Goal: Transaction & Acquisition: Book appointment/travel/reservation

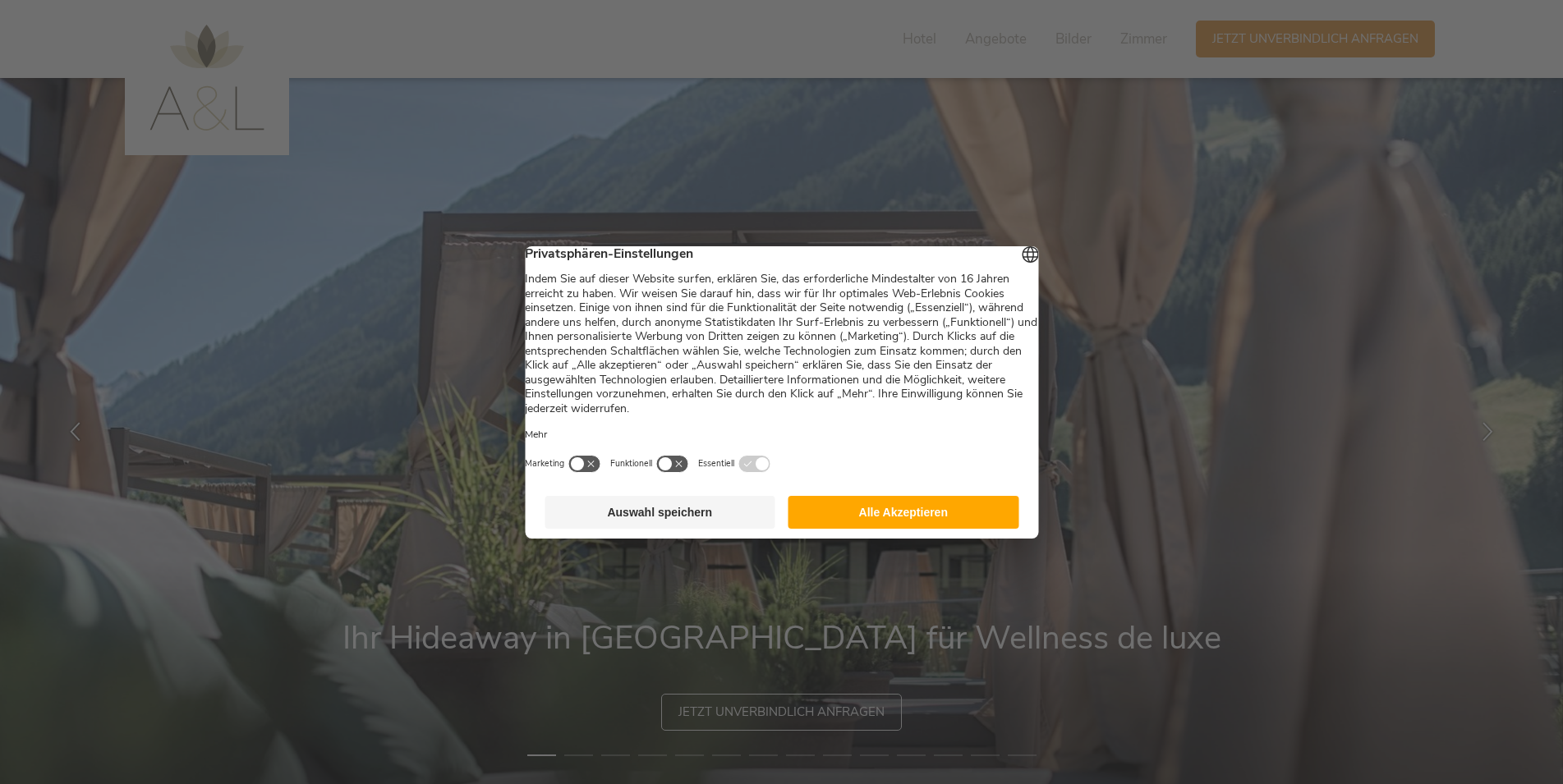
click at [897, 524] on button "Alle Akzeptieren" at bounding box center [904, 512] width 231 height 33
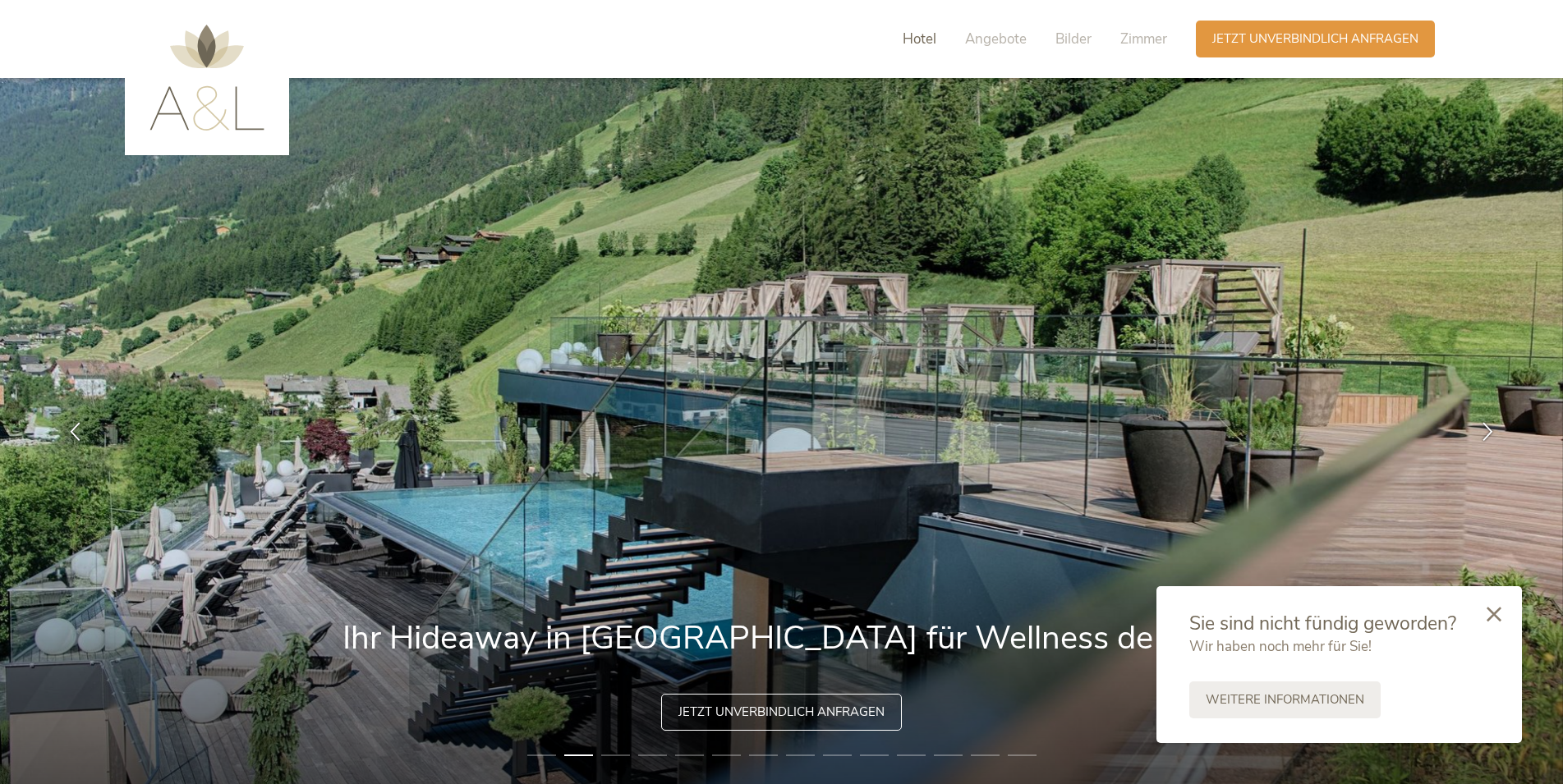
click at [924, 41] on span "Hotel" at bounding box center [920, 39] width 34 height 19
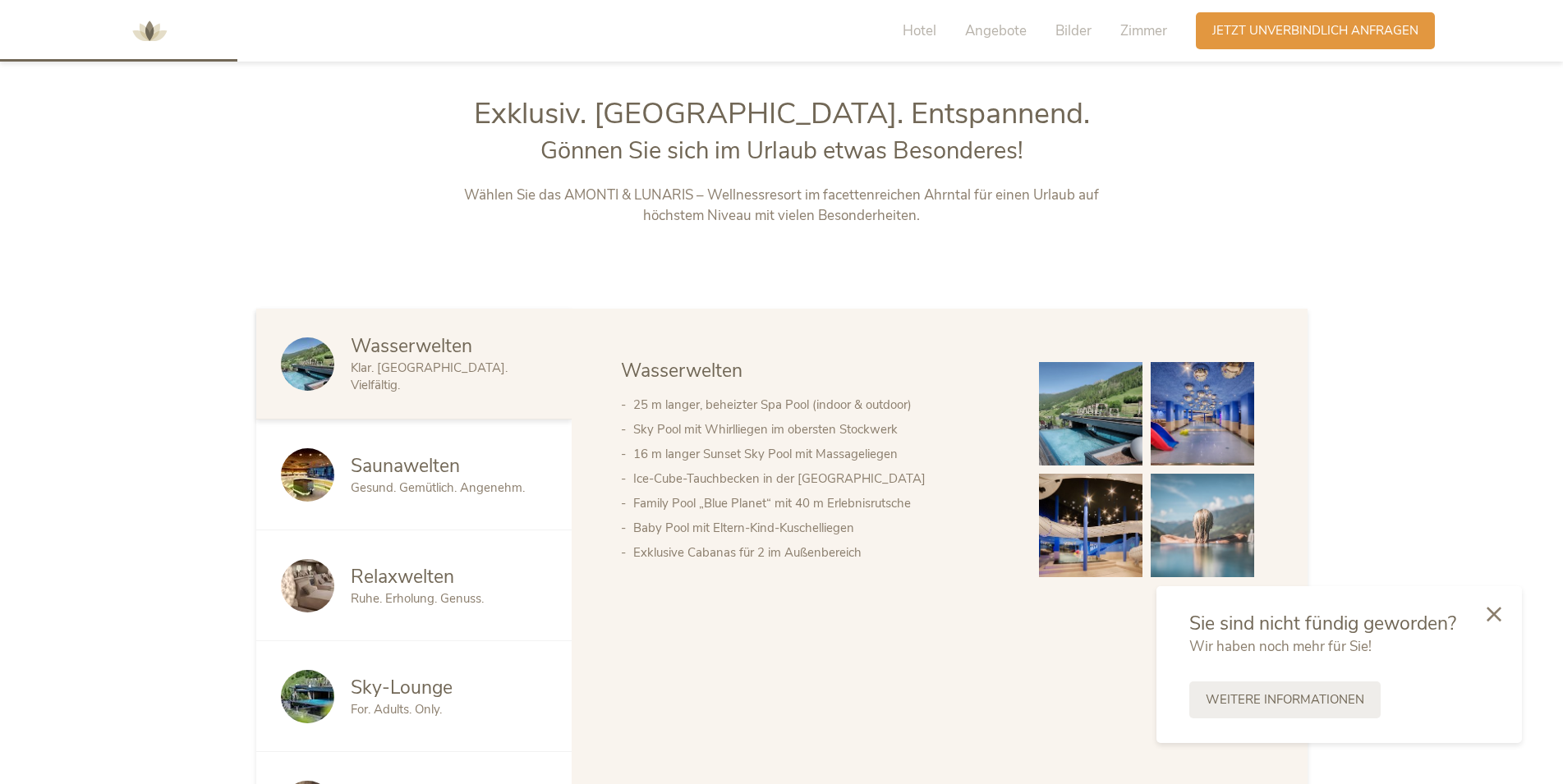
scroll to position [841, 0]
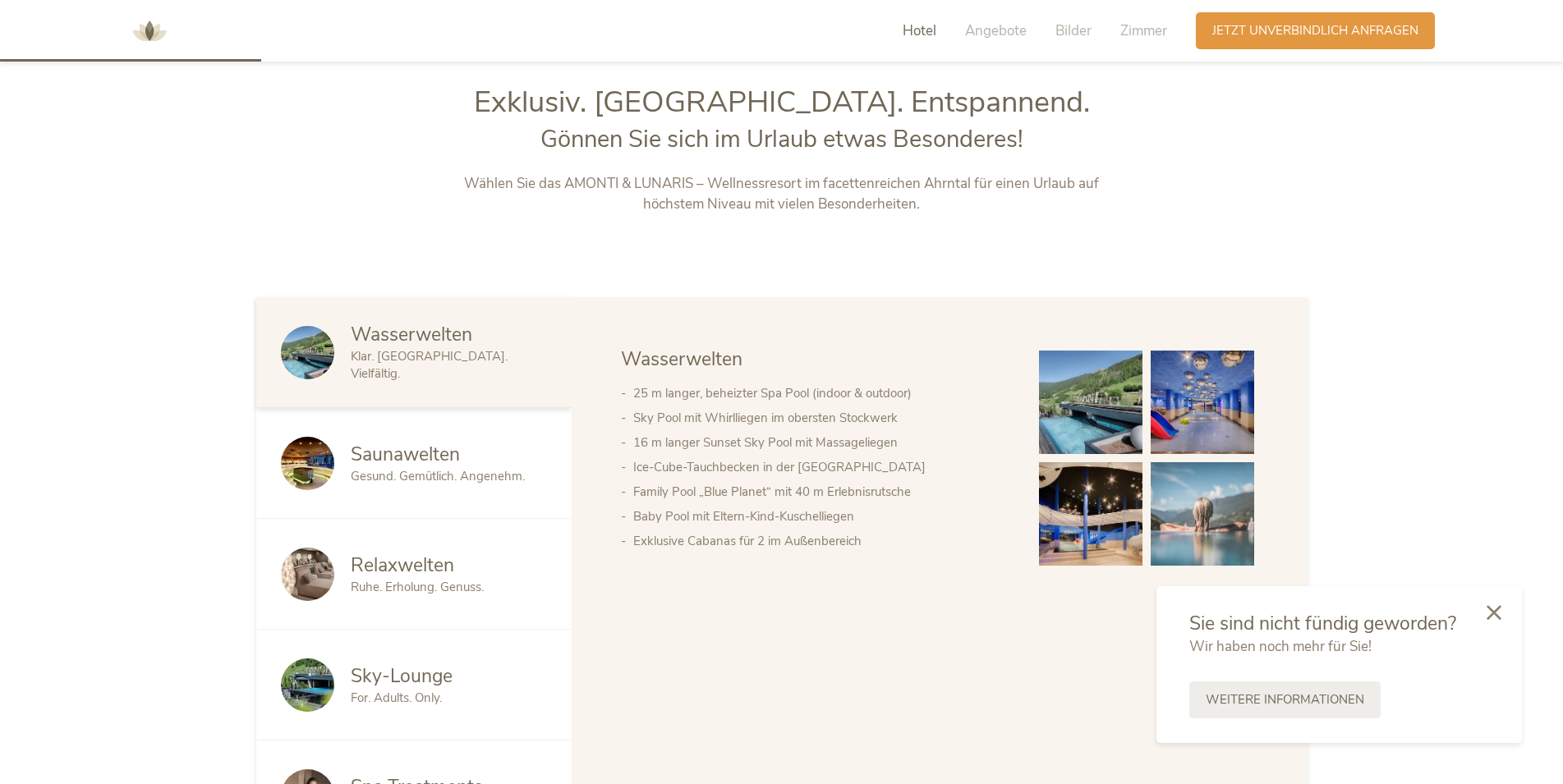
click at [1493, 608] on icon at bounding box center [1495, 613] width 15 height 15
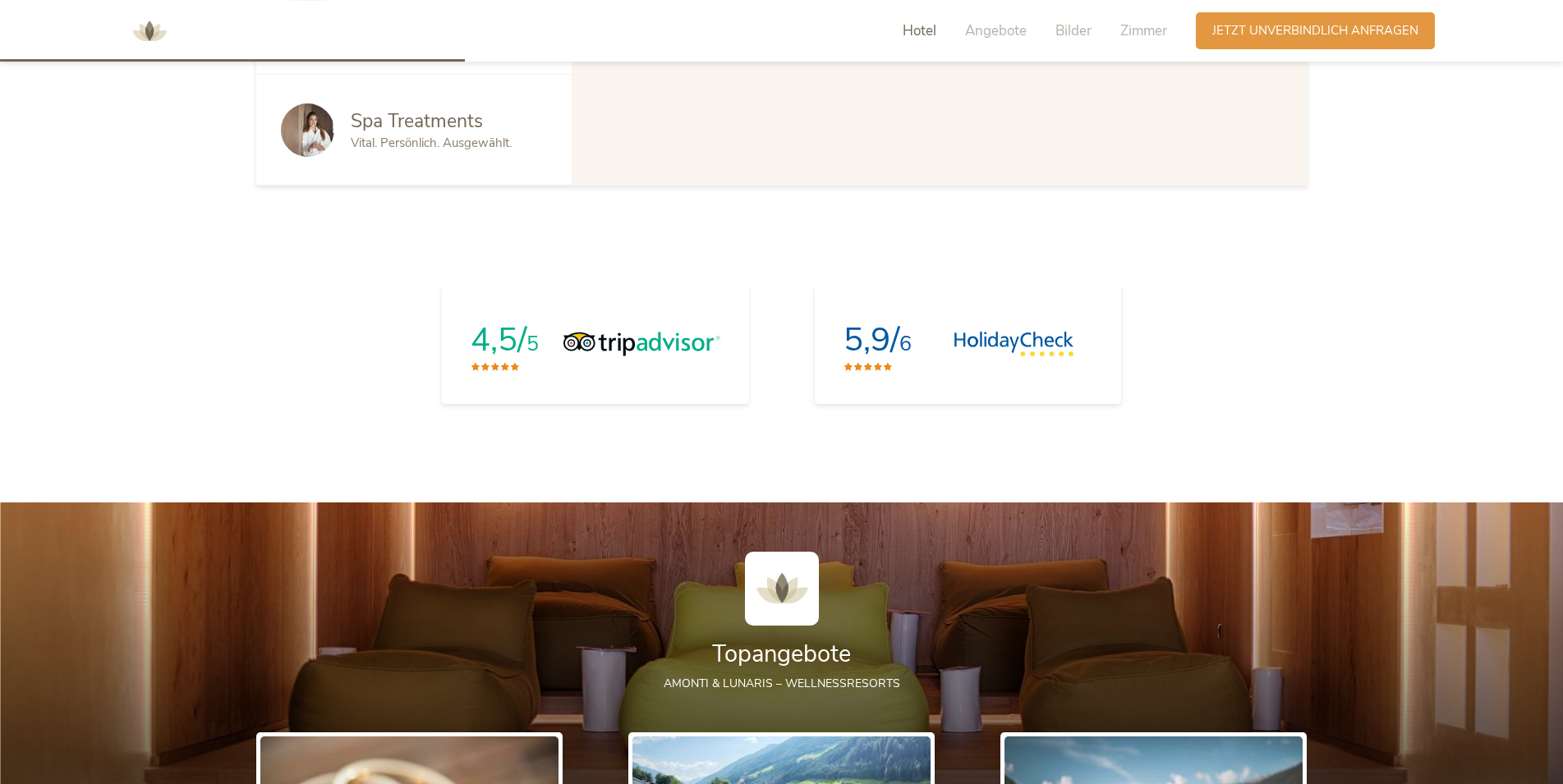
scroll to position [1511, 0]
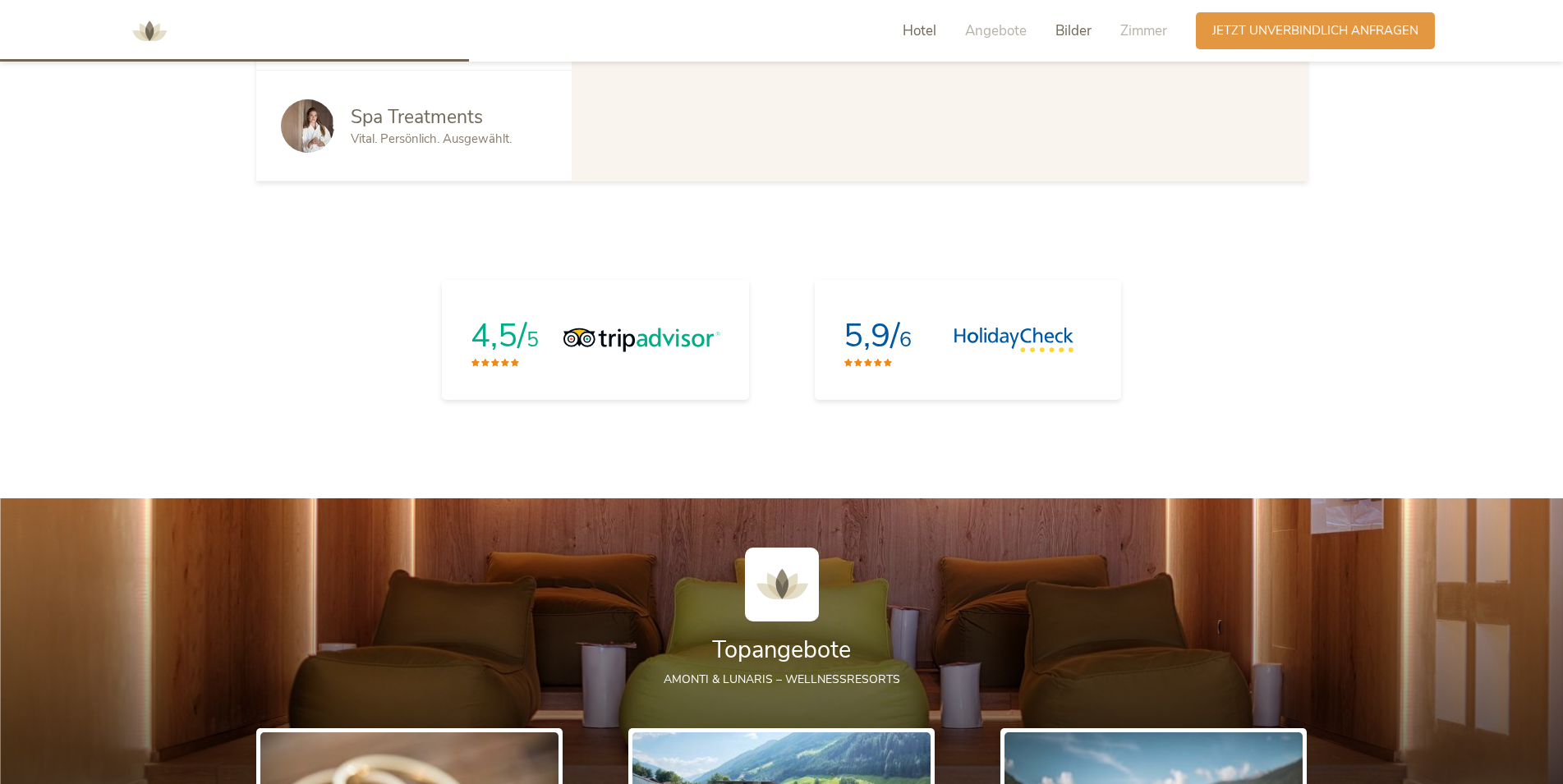
click at [1068, 28] on span "Bilder" at bounding box center [1073, 31] width 36 height 19
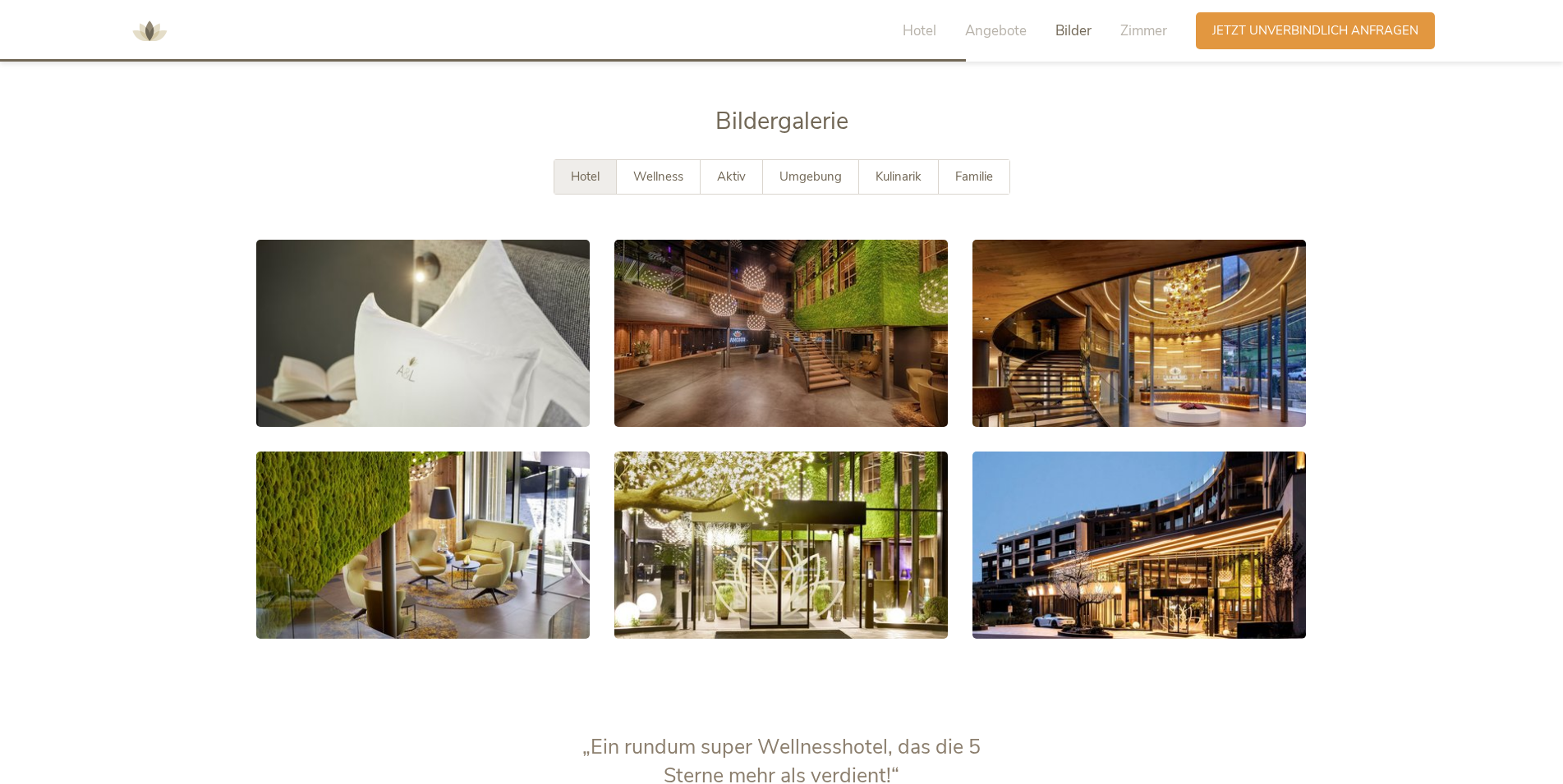
scroll to position [3129, 0]
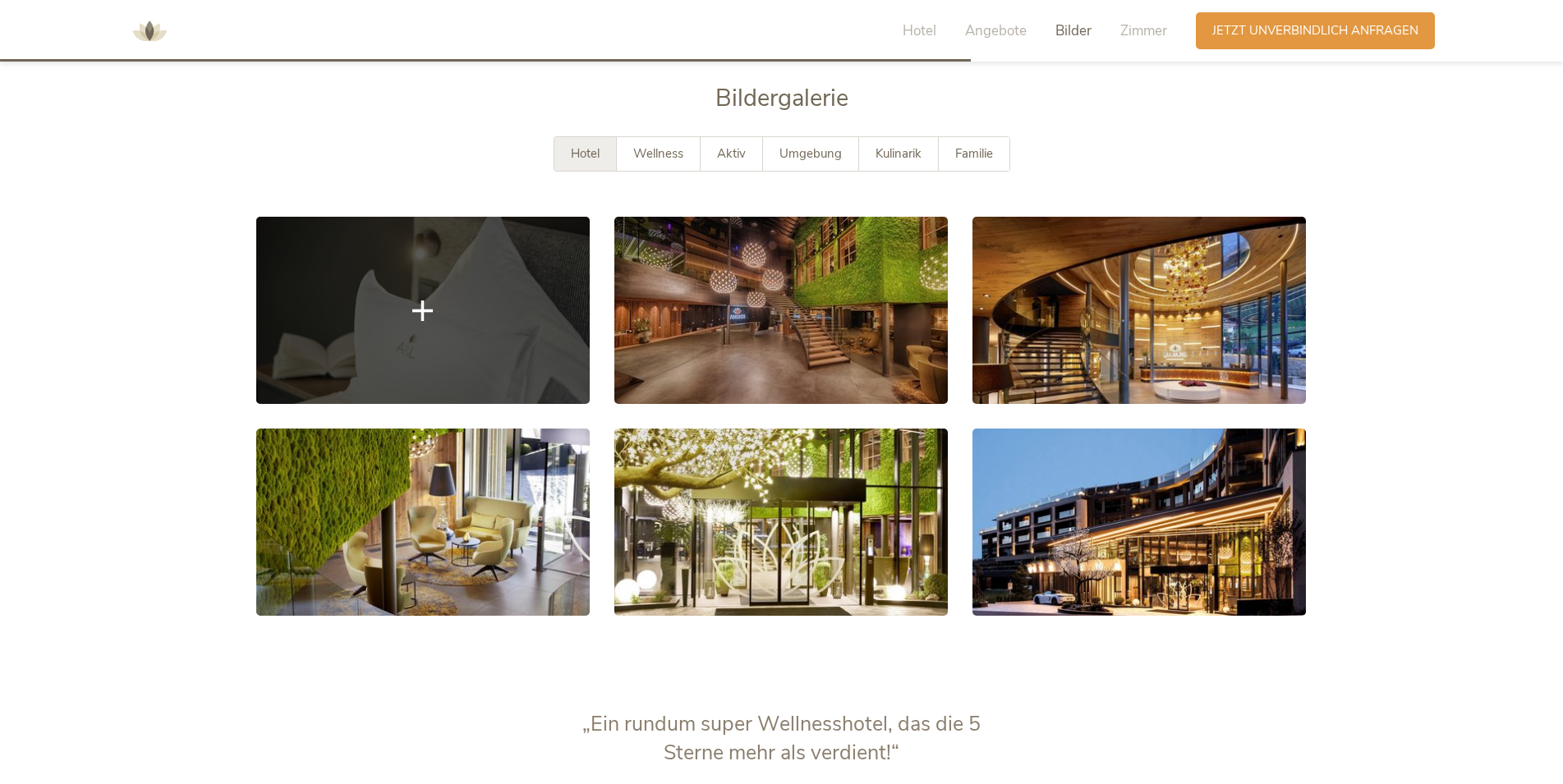
click at [400, 316] on link at bounding box center [423, 310] width 334 height 187
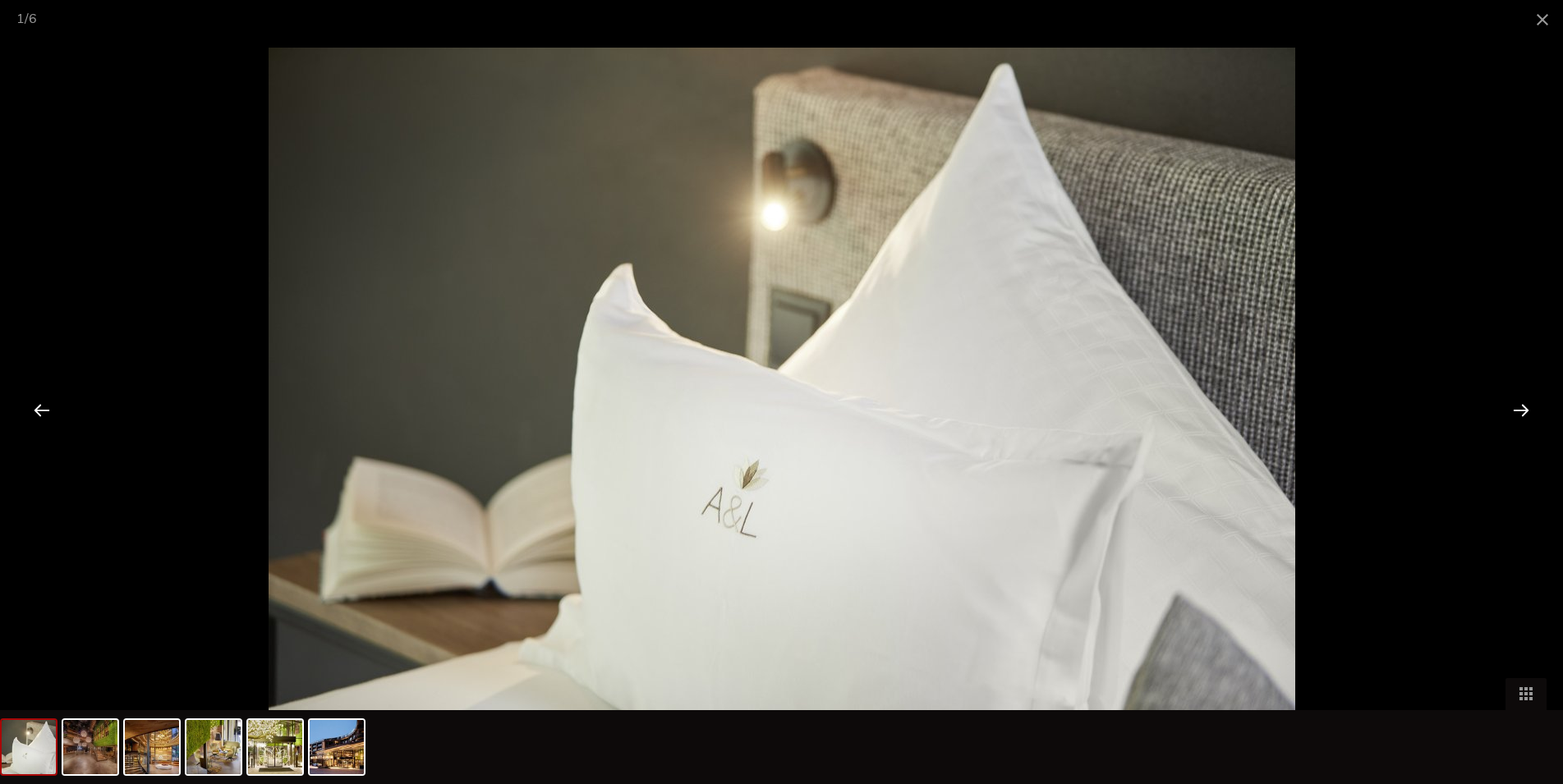
click at [1514, 407] on div at bounding box center [1521, 409] width 50 height 50
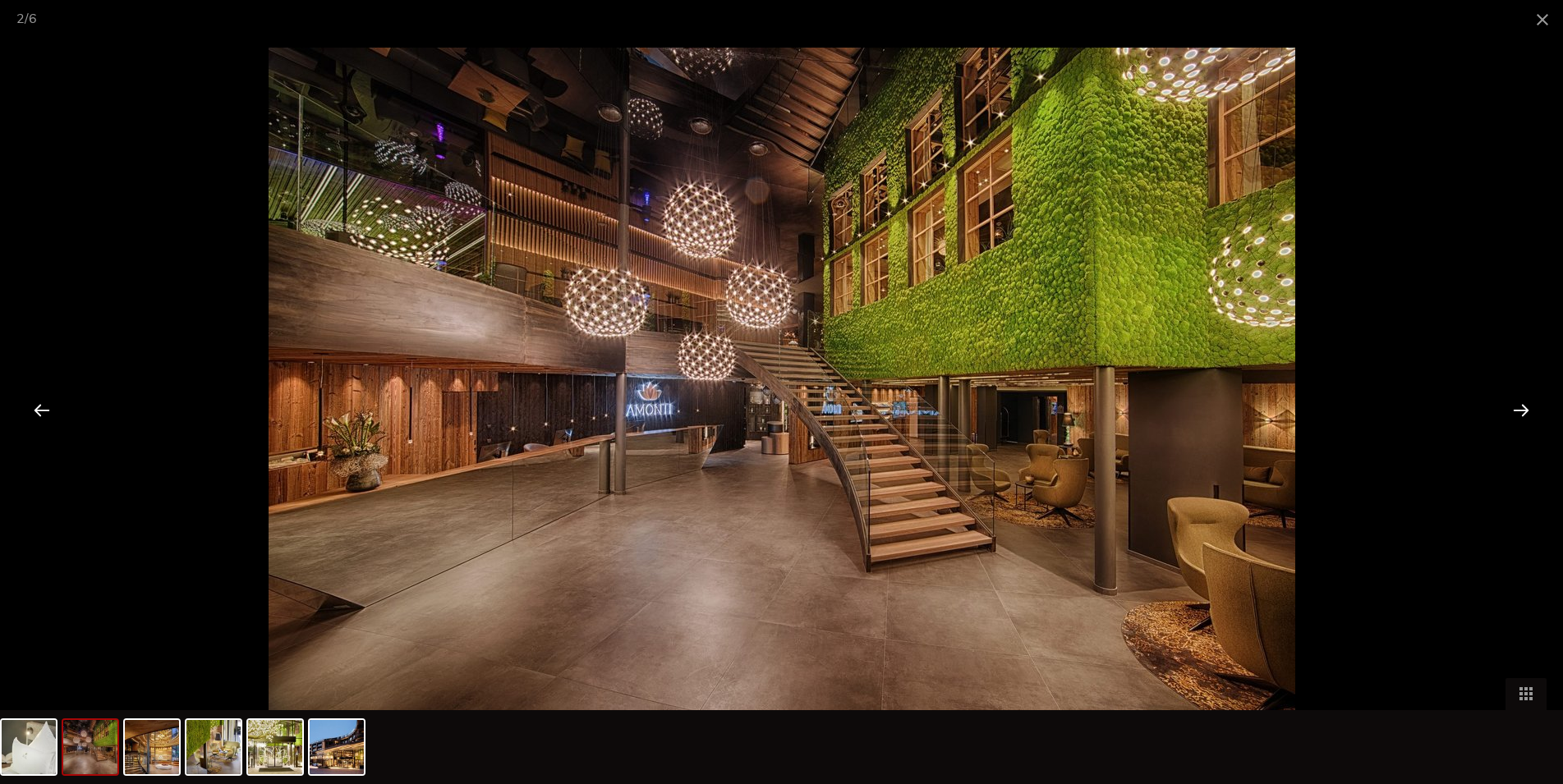
click at [1514, 407] on div at bounding box center [1521, 409] width 50 height 50
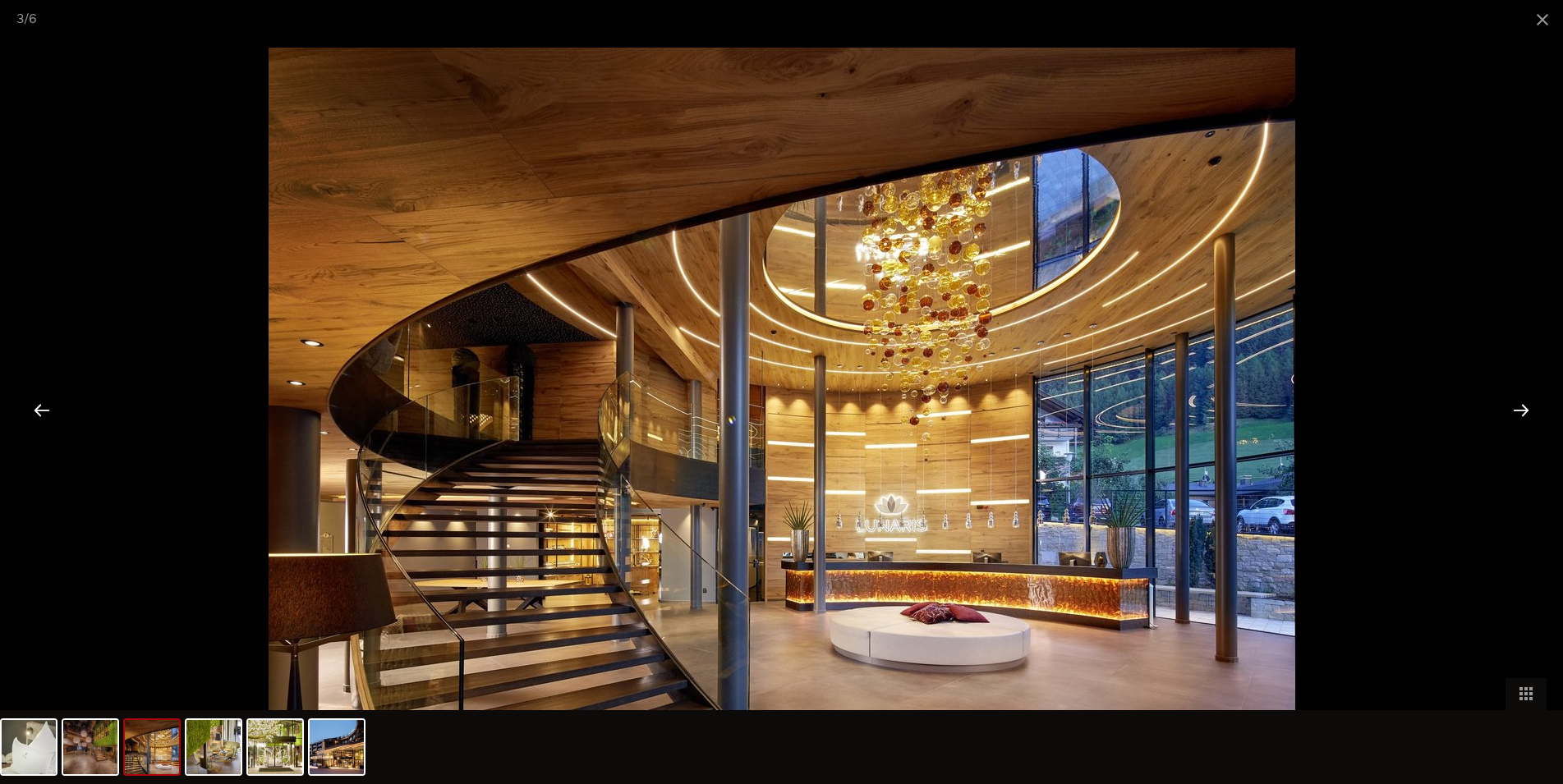
click at [1514, 407] on div at bounding box center [1521, 409] width 50 height 50
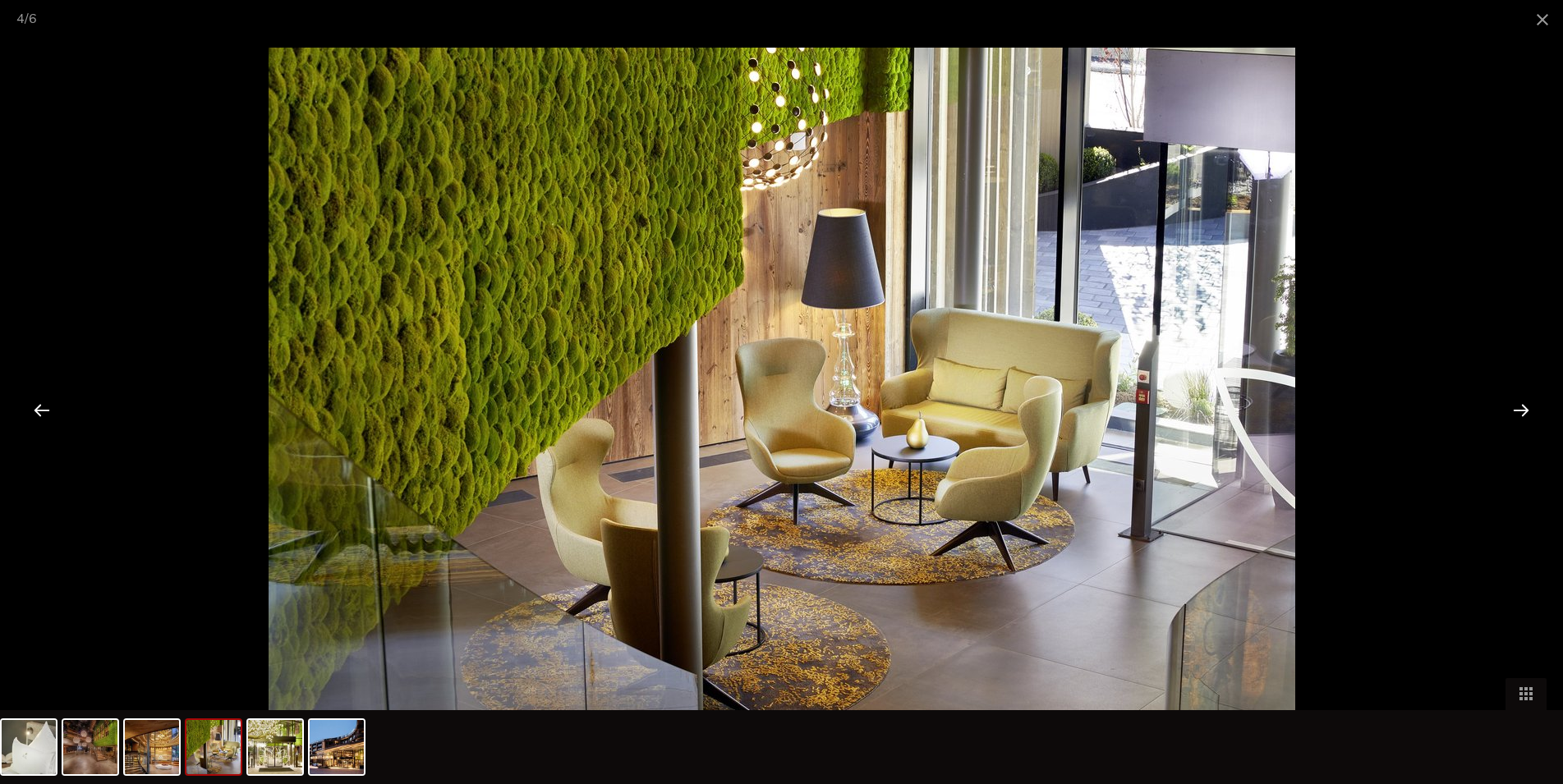
click at [1514, 407] on div at bounding box center [1521, 409] width 50 height 50
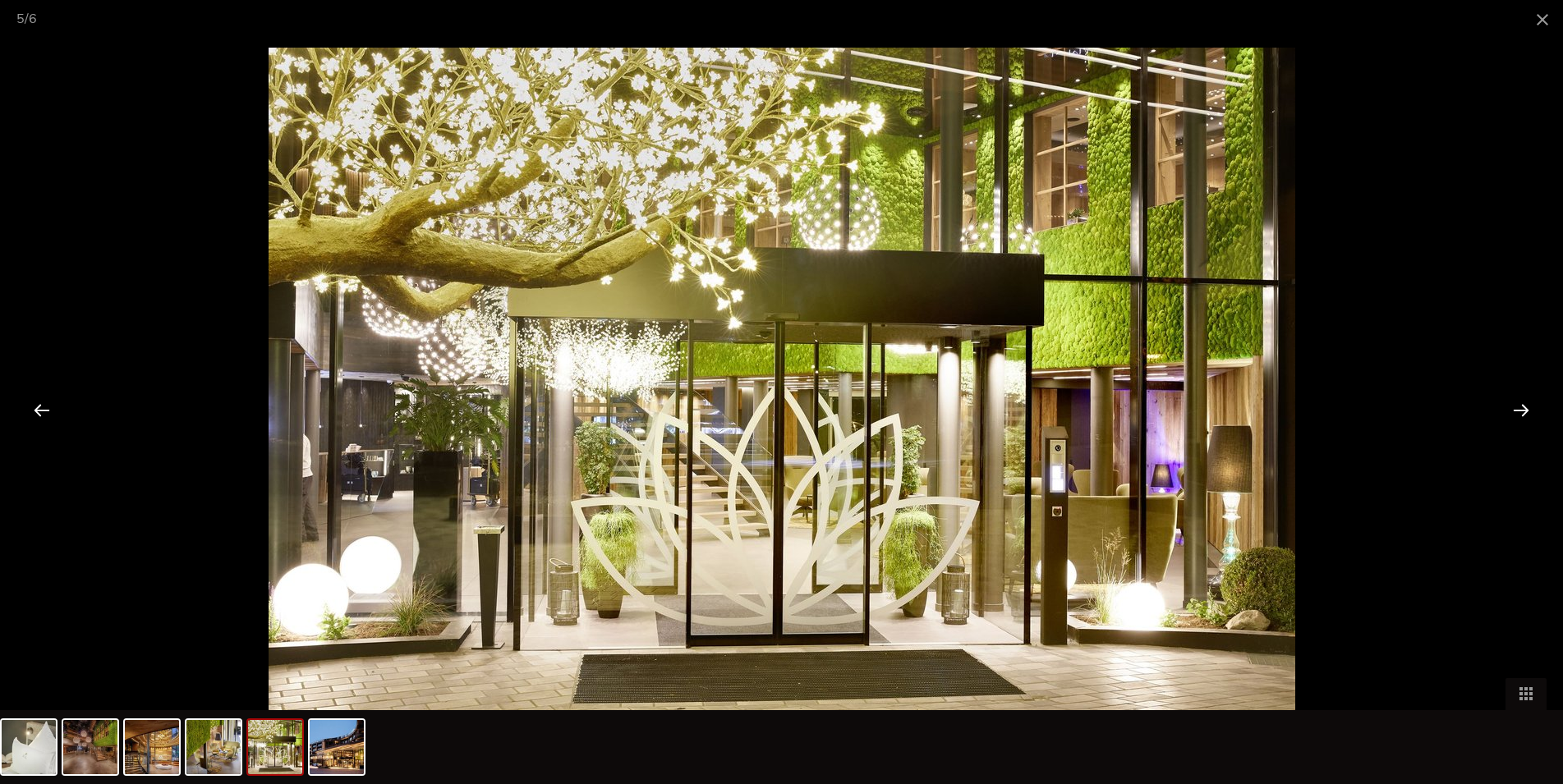
click at [1514, 407] on div at bounding box center [1521, 409] width 50 height 50
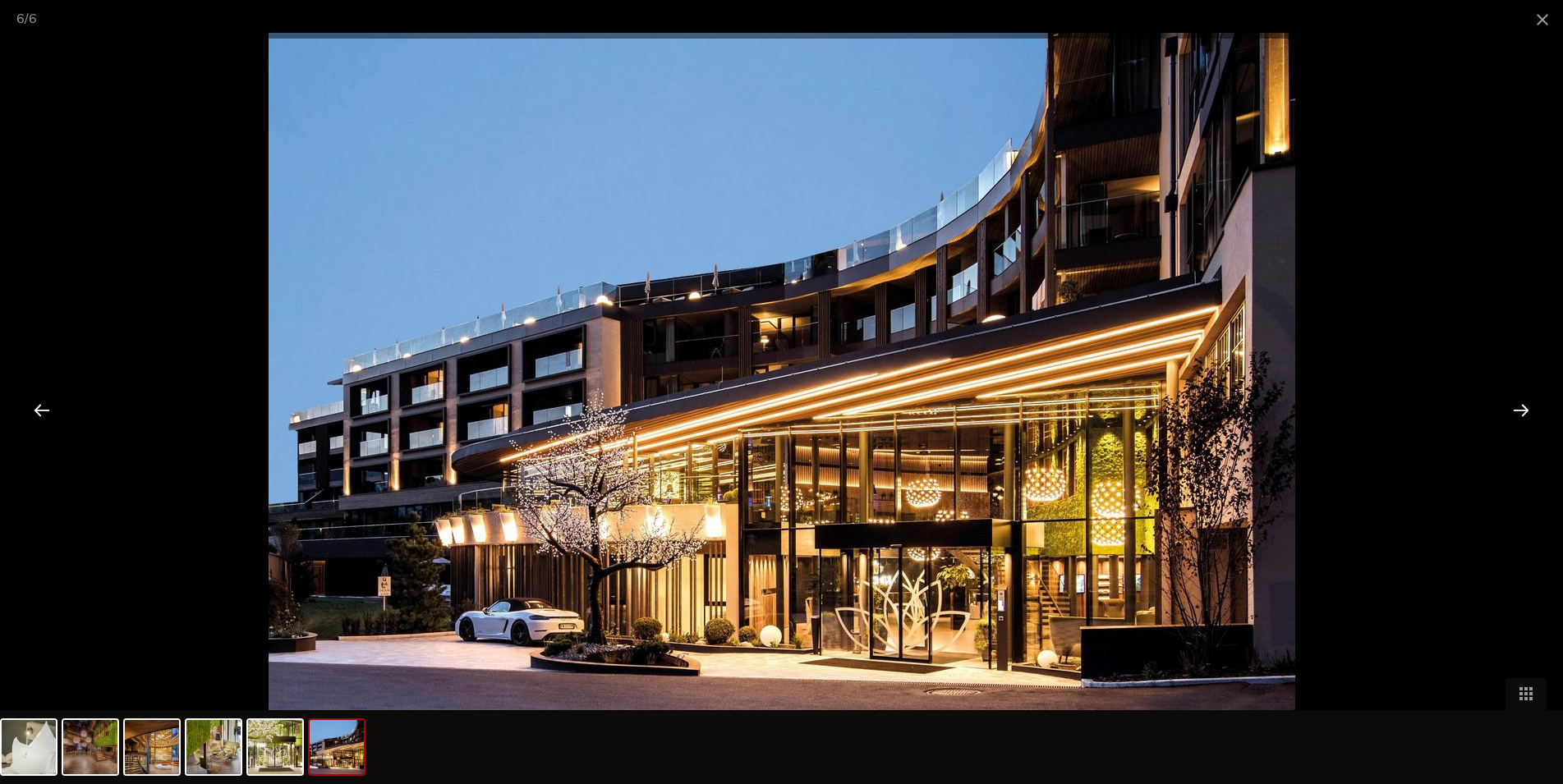
click at [1514, 407] on div at bounding box center [1521, 409] width 50 height 50
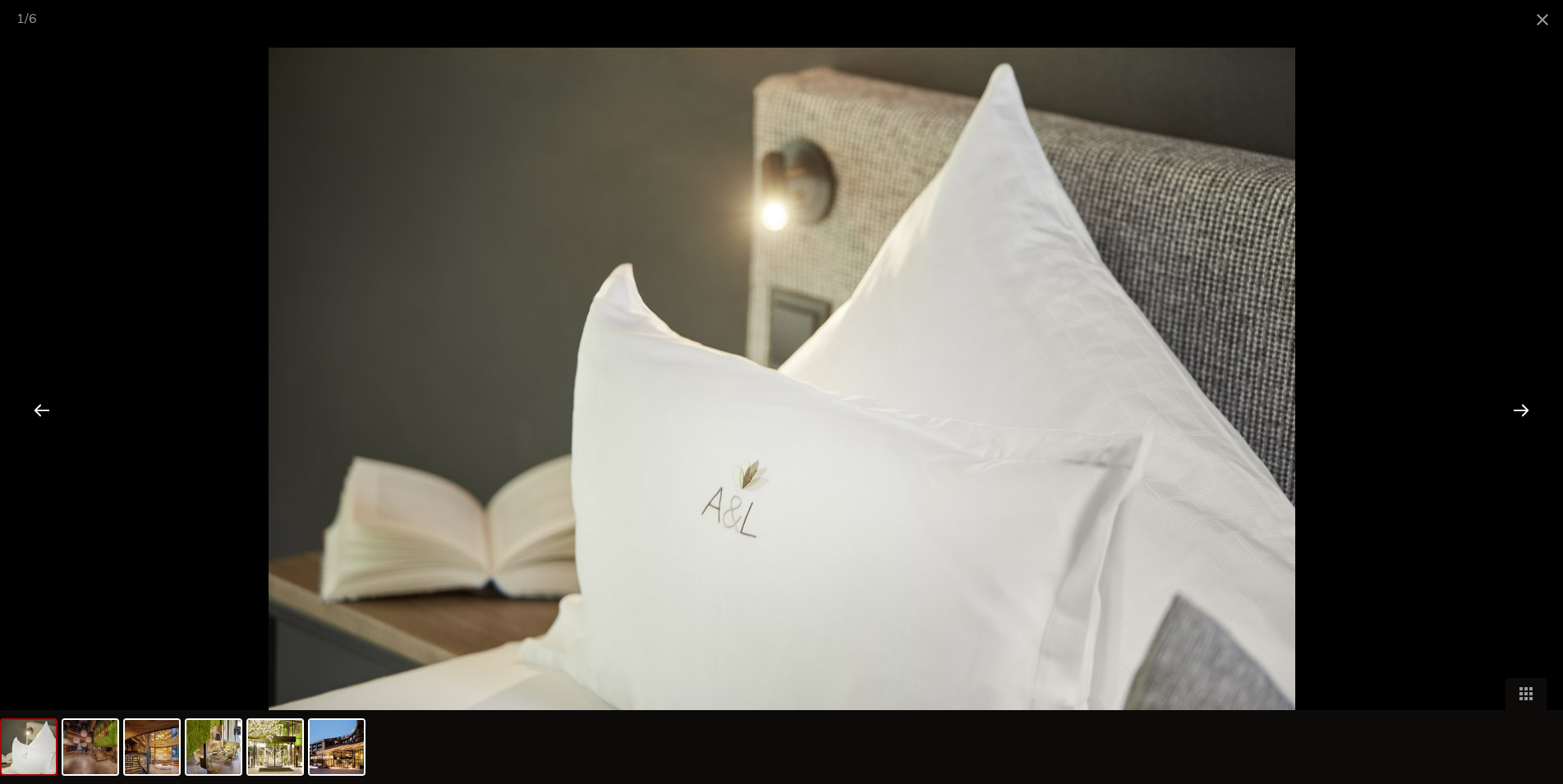
click at [1514, 407] on div at bounding box center [1521, 409] width 50 height 50
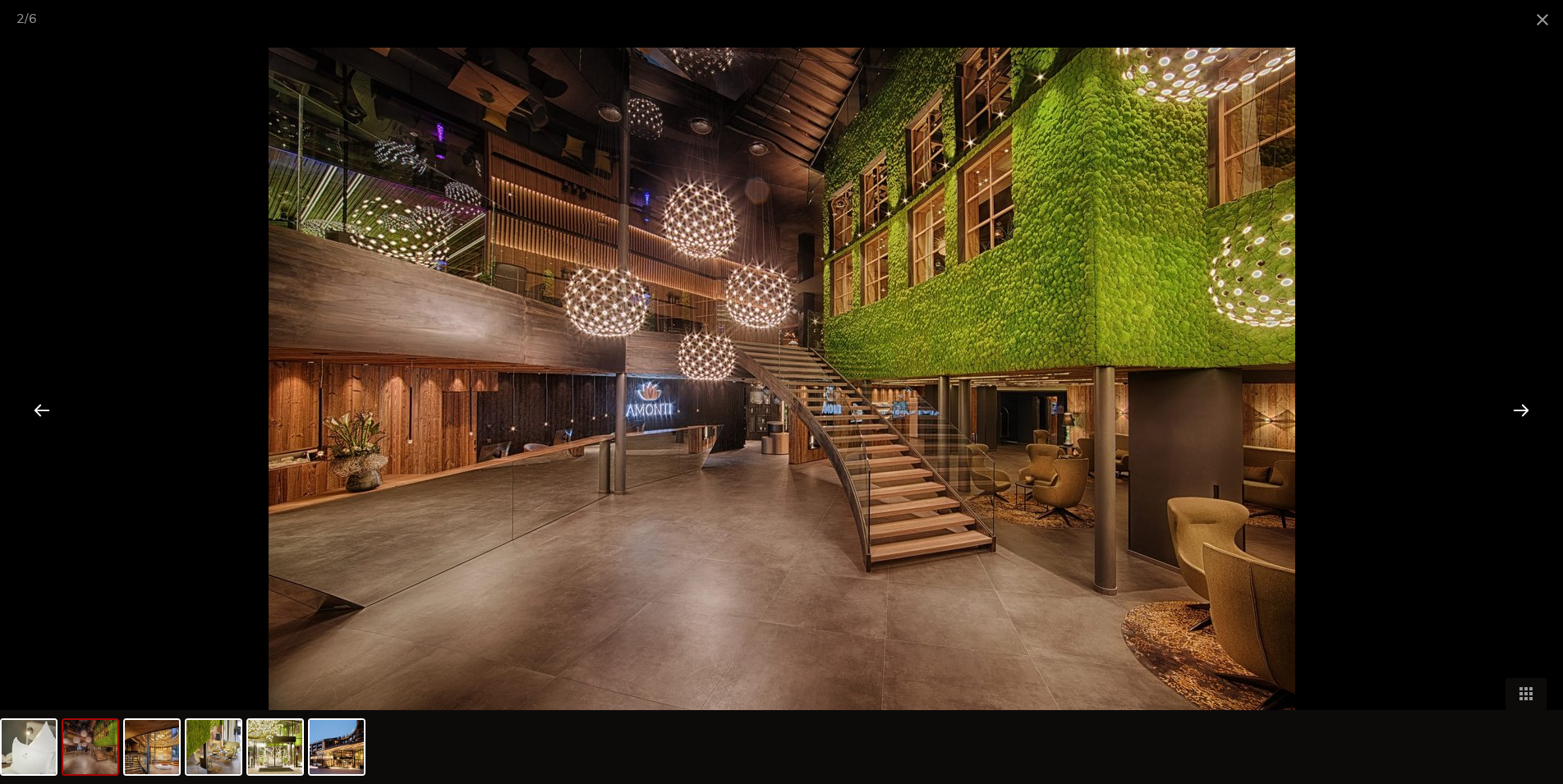
click at [1514, 407] on div at bounding box center [1521, 409] width 50 height 50
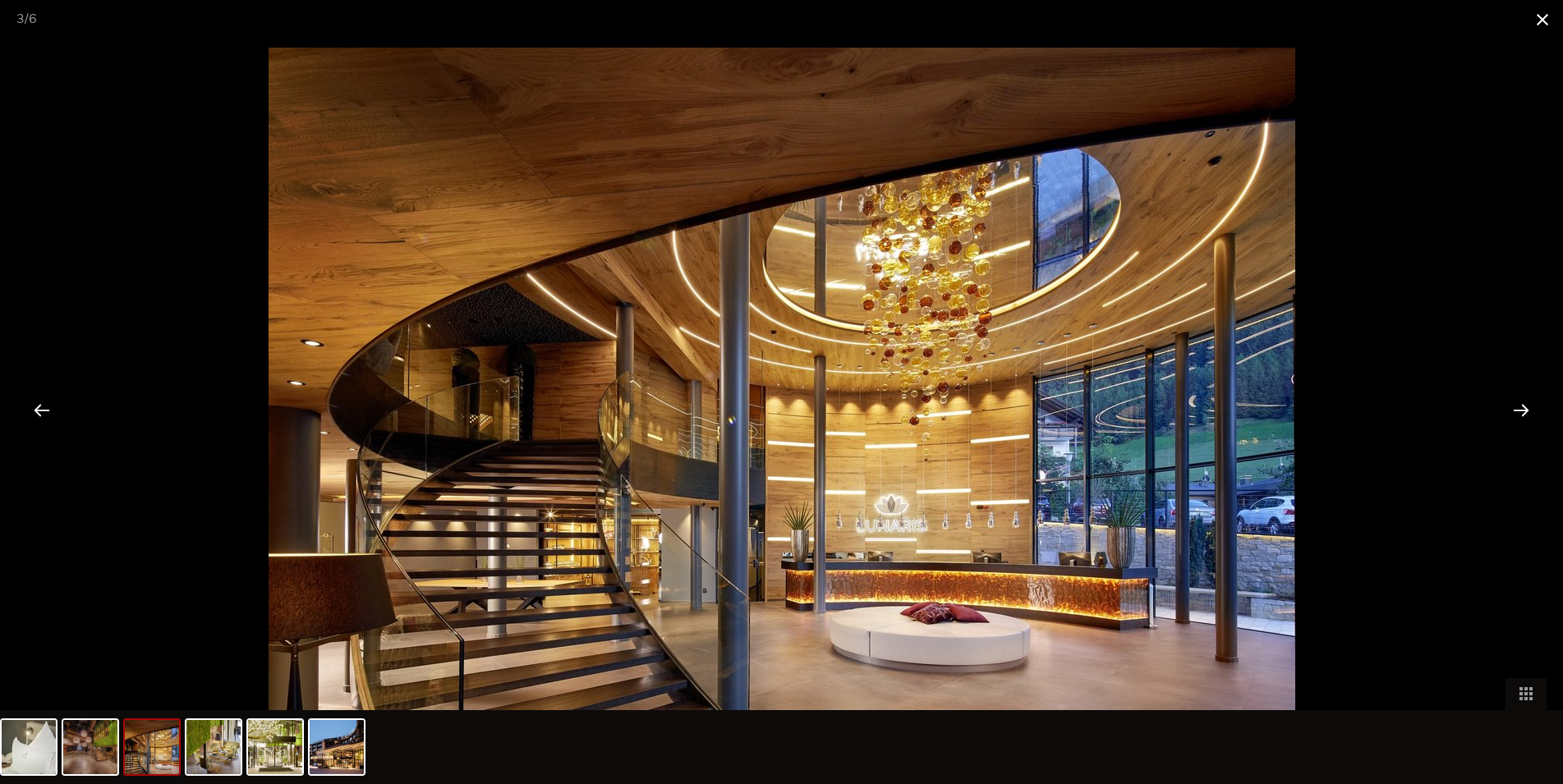
click at [1541, 18] on span at bounding box center [1542, 19] width 41 height 38
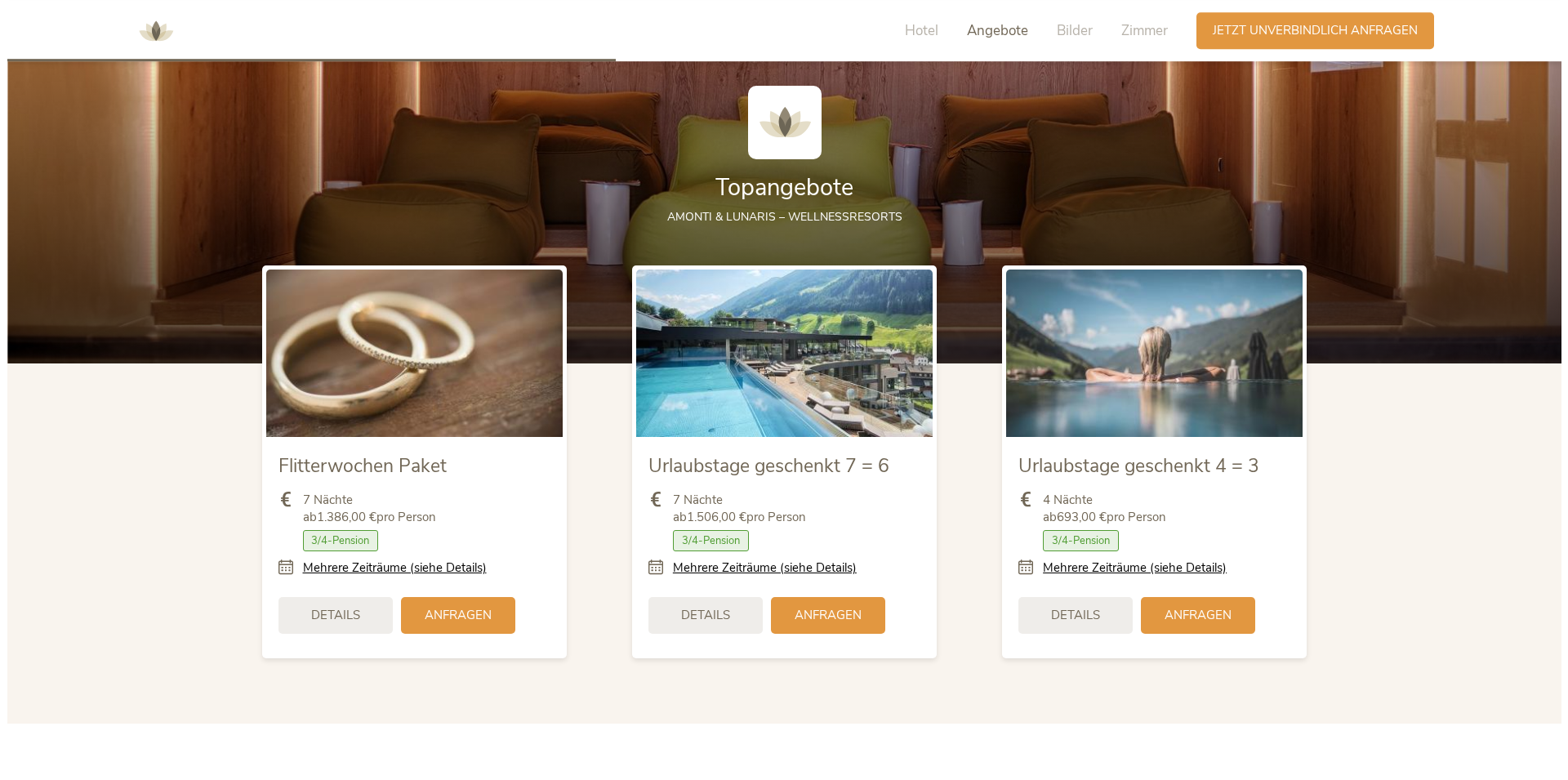
scroll to position [2030, 0]
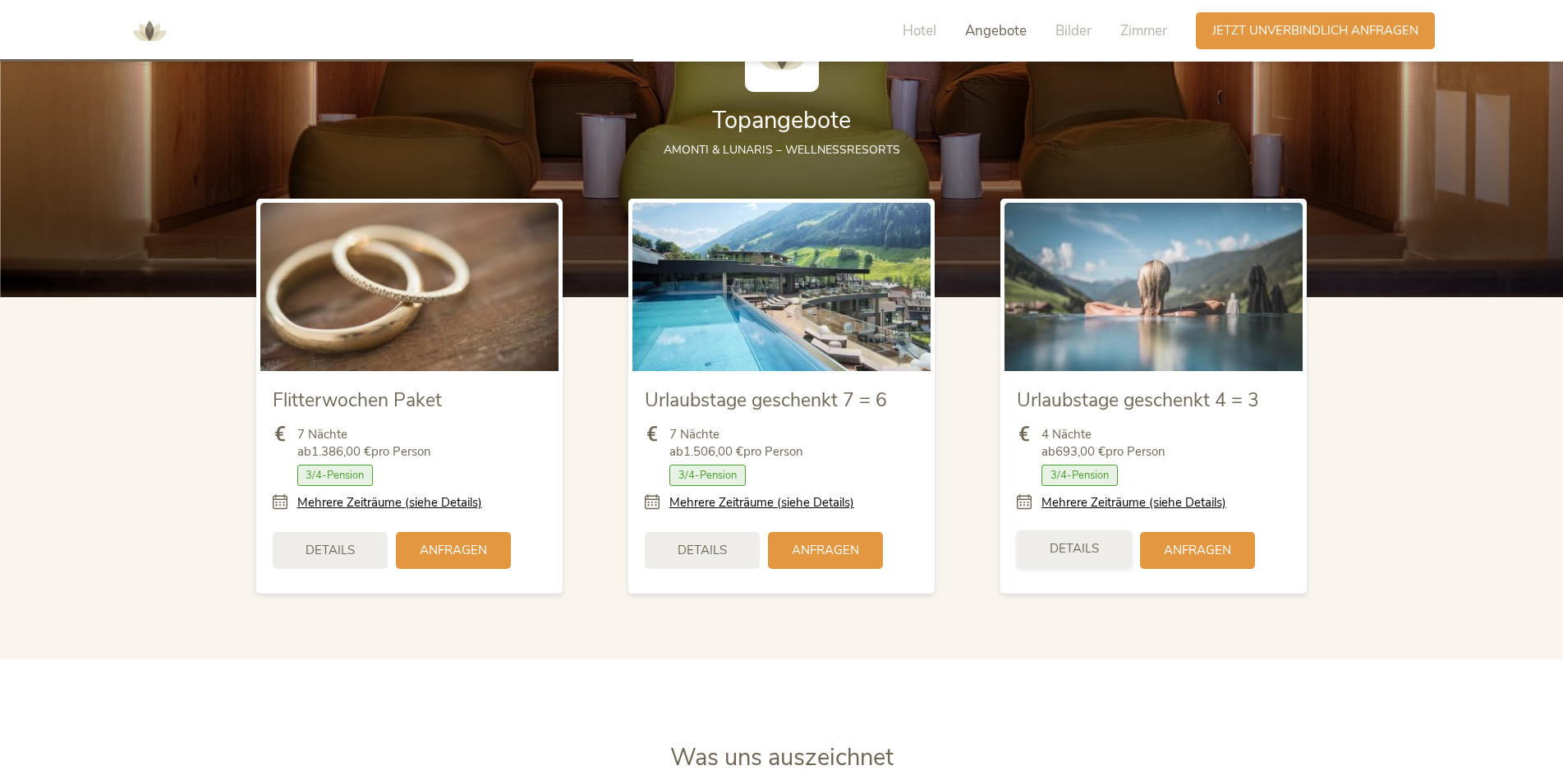
click at [1065, 548] on span "Details" at bounding box center [1074, 549] width 50 height 17
